Goal: Check status: Check status

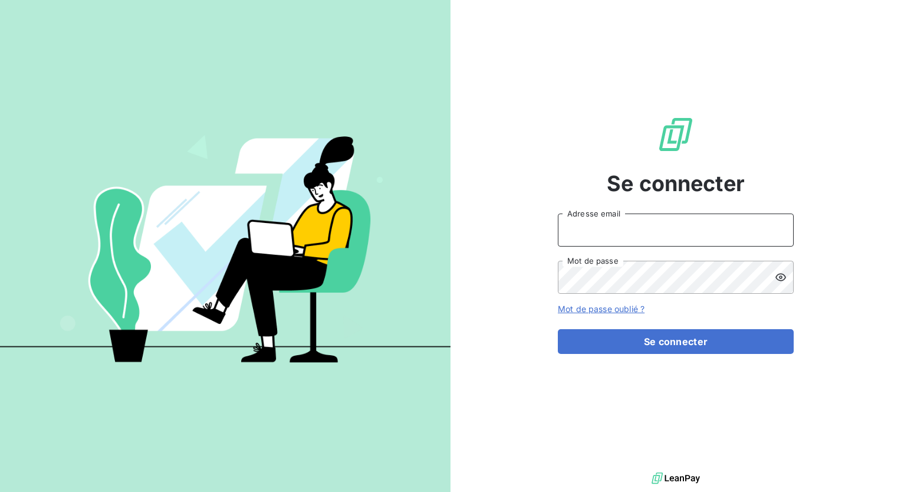
click at [711, 229] on input "Adresse email" at bounding box center [676, 229] width 236 height 33
type input "[EMAIL_ADDRESS][DOMAIN_NAME]"
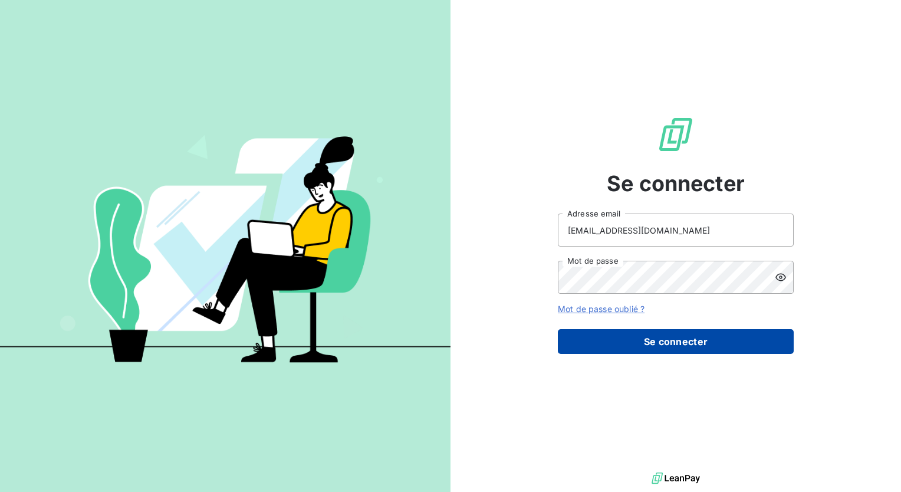
click at [649, 336] on button "Se connecter" at bounding box center [676, 341] width 236 height 25
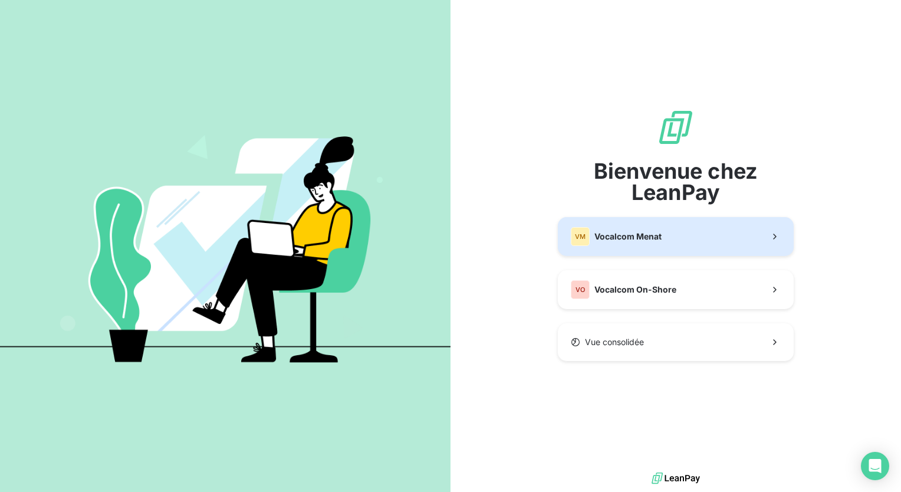
click at [687, 235] on button "VM Vocalcom Menat" at bounding box center [676, 236] width 236 height 39
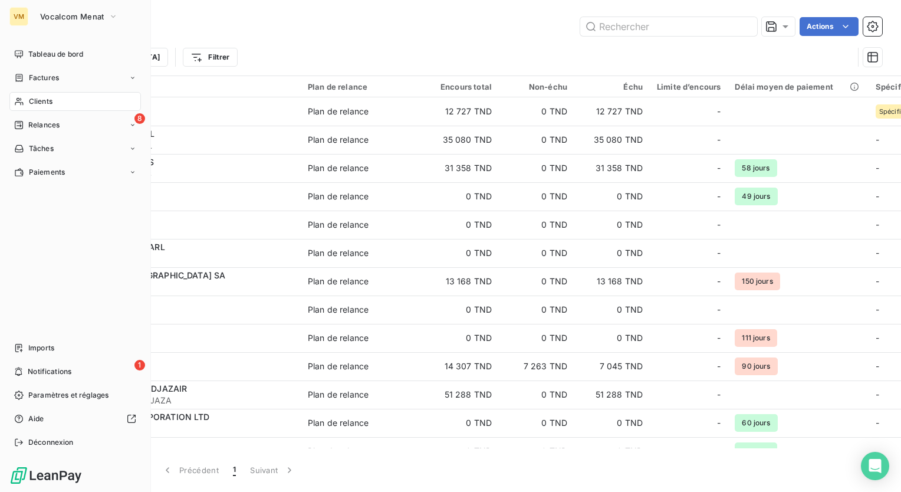
click at [26, 96] on div "Clients" at bounding box center [75, 101] width 132 height 19
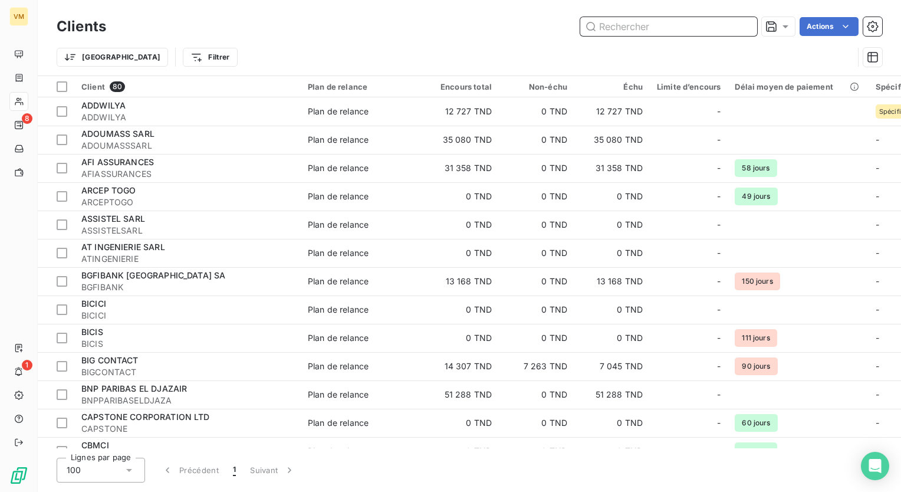
click at [668, 28] on input "text" at bounding box center [668, 26] width 177 height 19
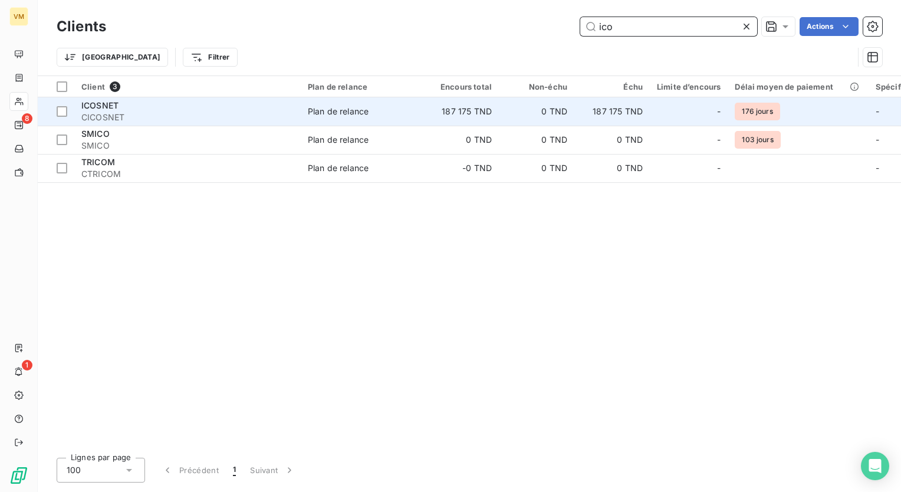
type input "ico"
click at [484, 97] on td "187 175 TND" at bounding box center [460, 111] width 75 height 28
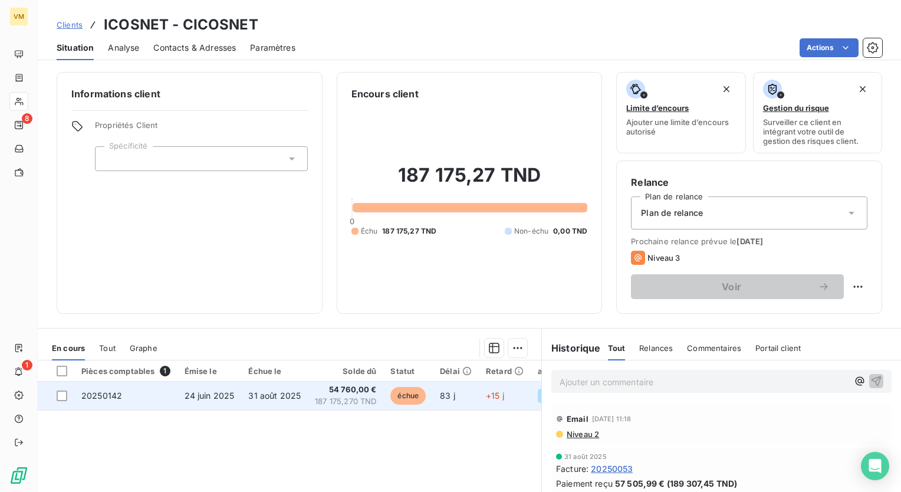
click at [408, 399] on span "échue" at bounding box center [407, 396] width 35 height 18
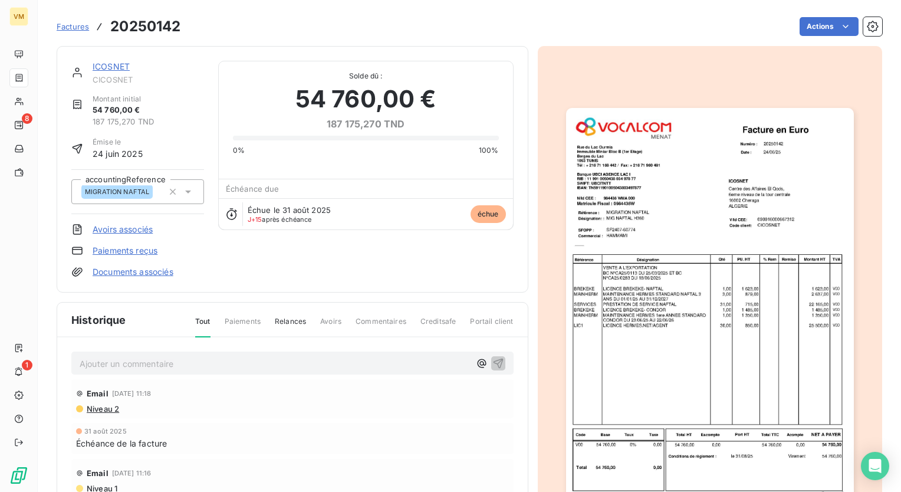
click at [762, 206] on img "button" at bounding box center [710, 311] width 288 height 407
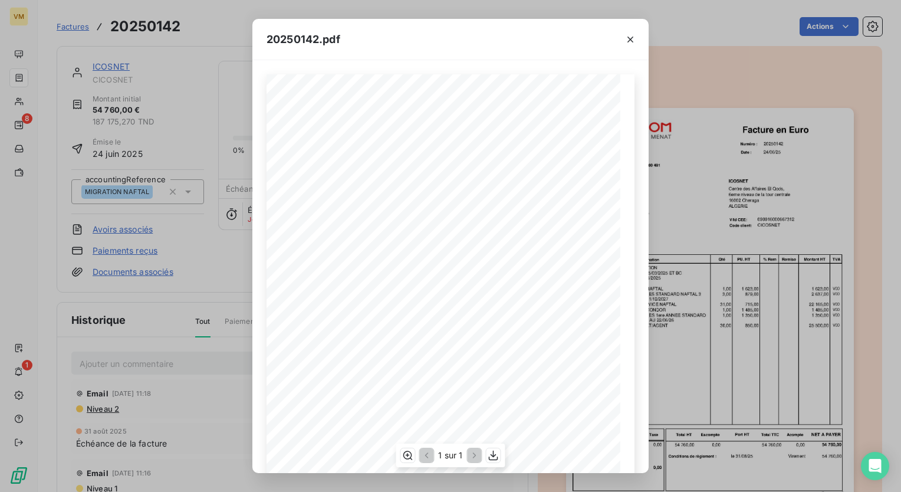
scroll to position [115, 0]
click at [632, 44] on icon "button" at bounding box center [631, 40] width 12 height 12
